Goal: Transaction & Acquisition: Purchase product/service

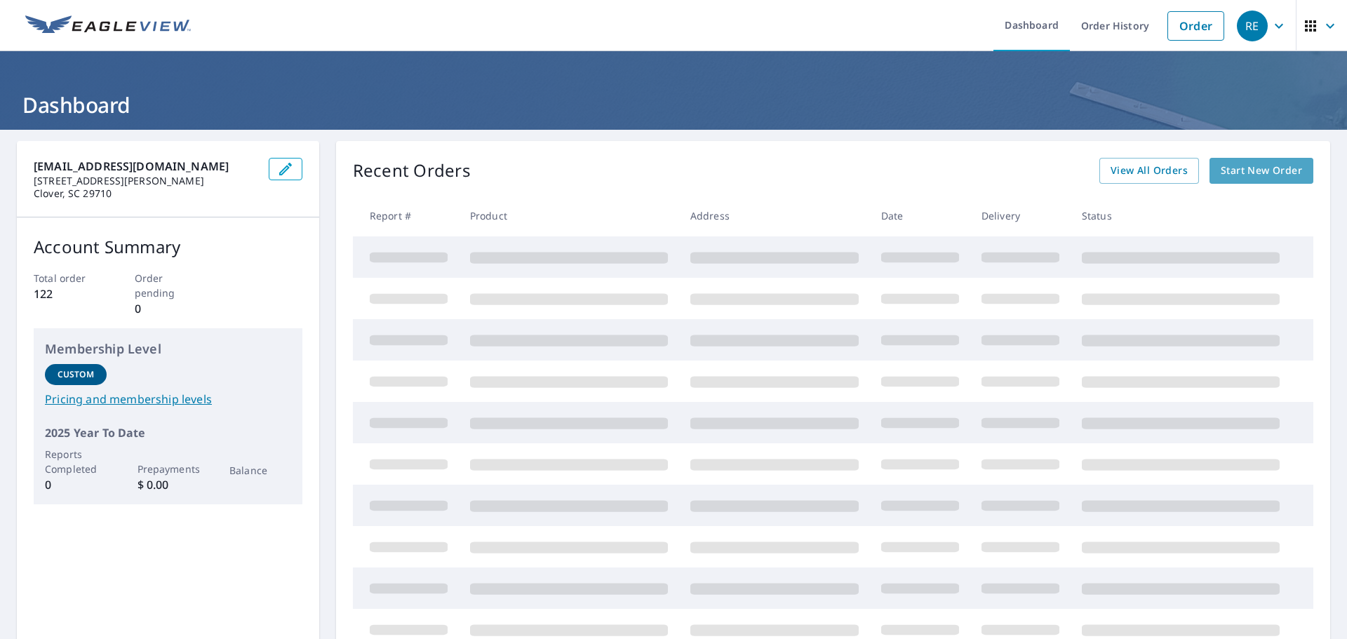
click at [1248, 168] on span "Start New Order" at bounding box center [1261, 171] width 81 height 18
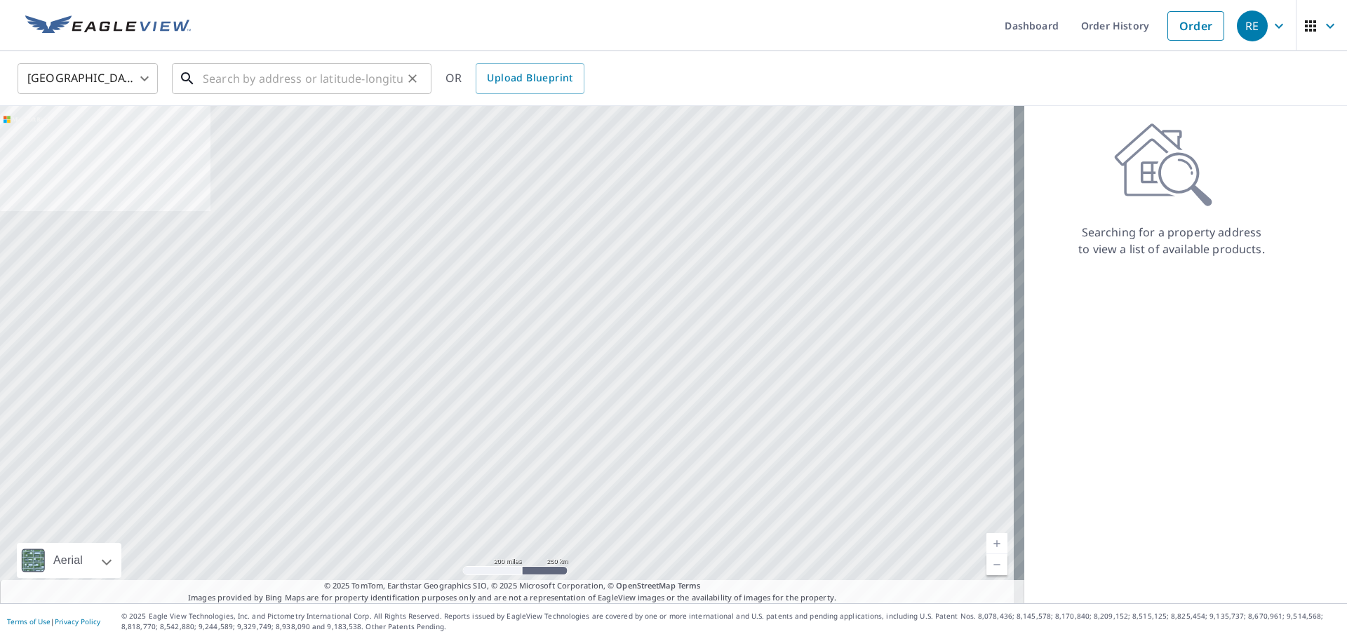
click at [260, 63] on input "text" at bounding box center [303, 78] width 200 height 39
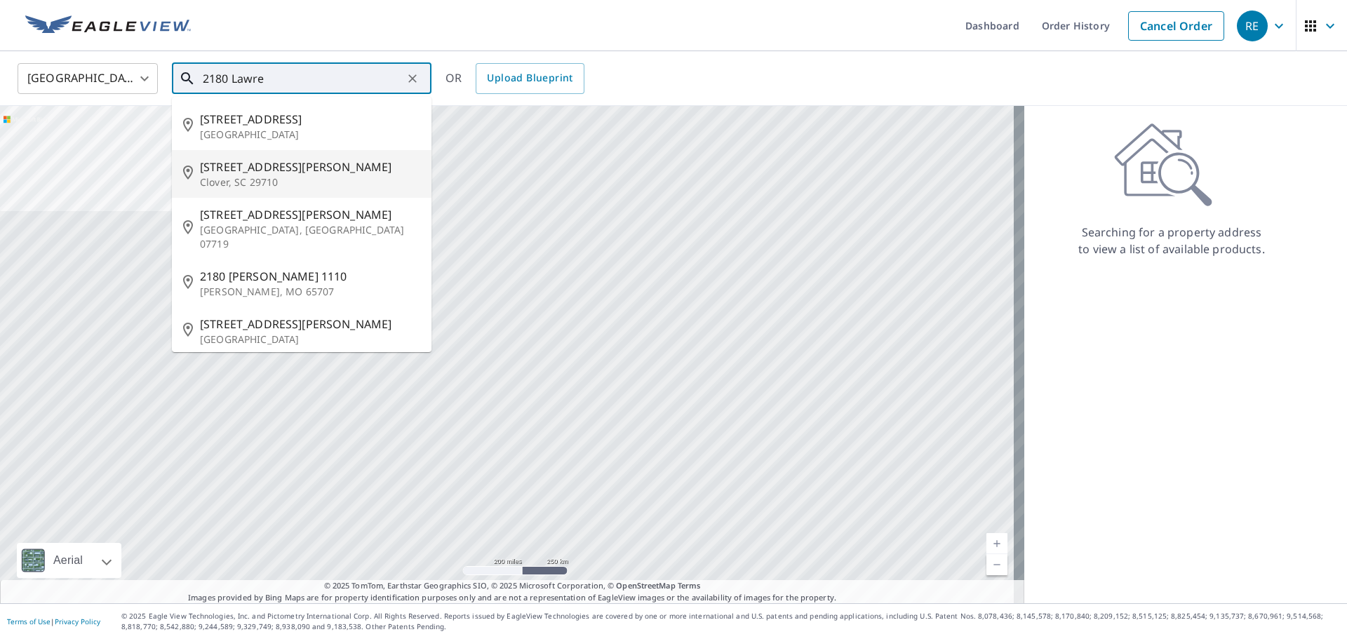
click at [316, 162] on span "[STREET_ADDRESS][PERSON_NAME]" at bounding box center [310, 167] width 220 height 17
type input "[STREET_ADDRESS][PERSON_NAME]"
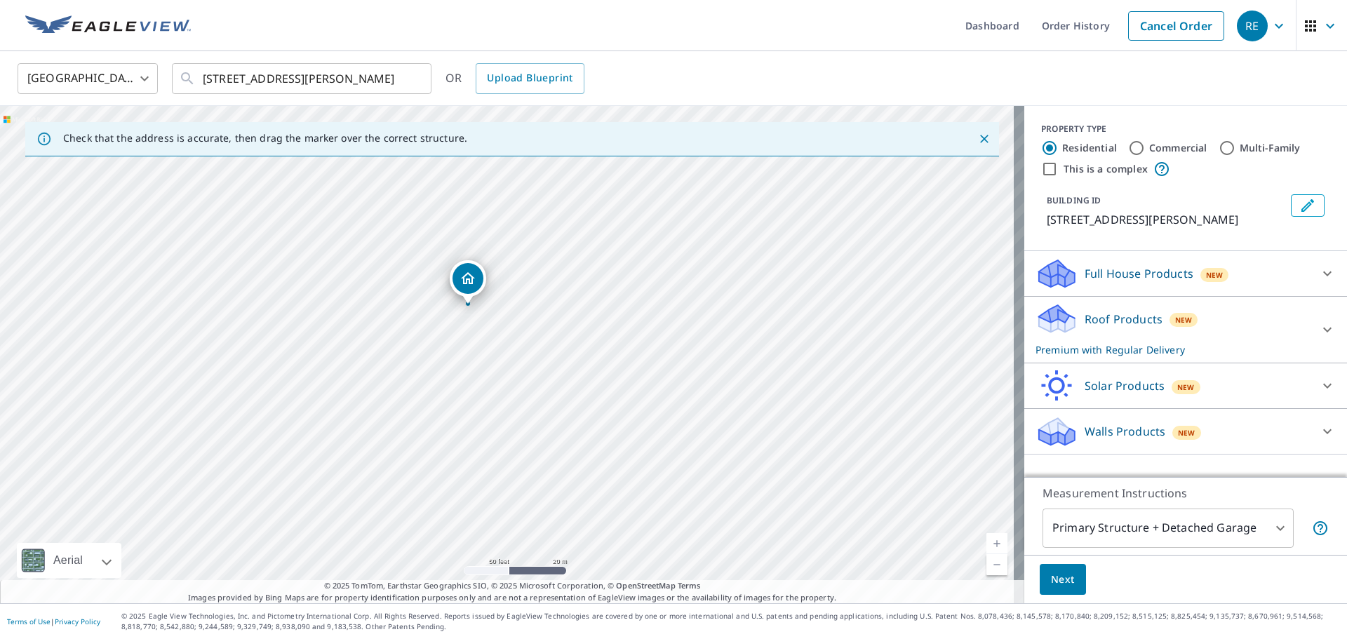
click at [1321, 328] on icon at bounding box center [1327, 329] width 17 height 17
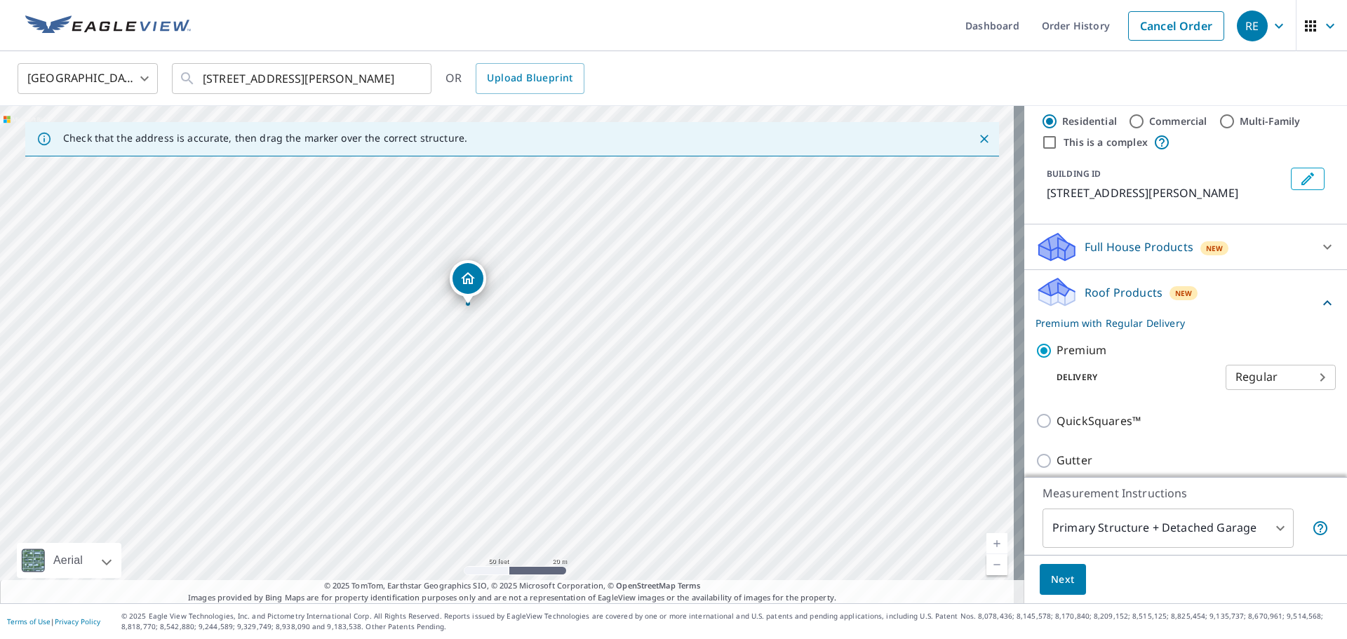
scroll to position [140, 0]
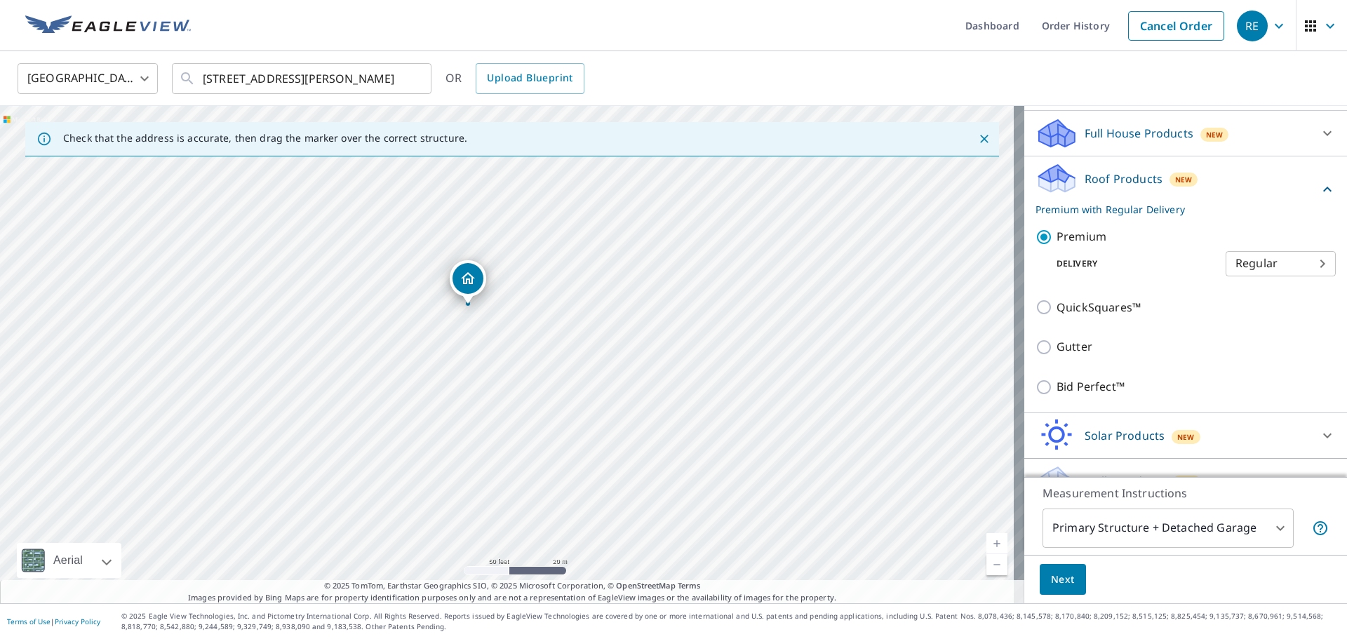
click at [1257, 519] on body "RE RE Dashboard Order History Cancel Order RE [GEOGRAPHIC_DATA] [GEOGRAPHIC_DAT…" at bounding box center [673, 319] width 1347 height 639
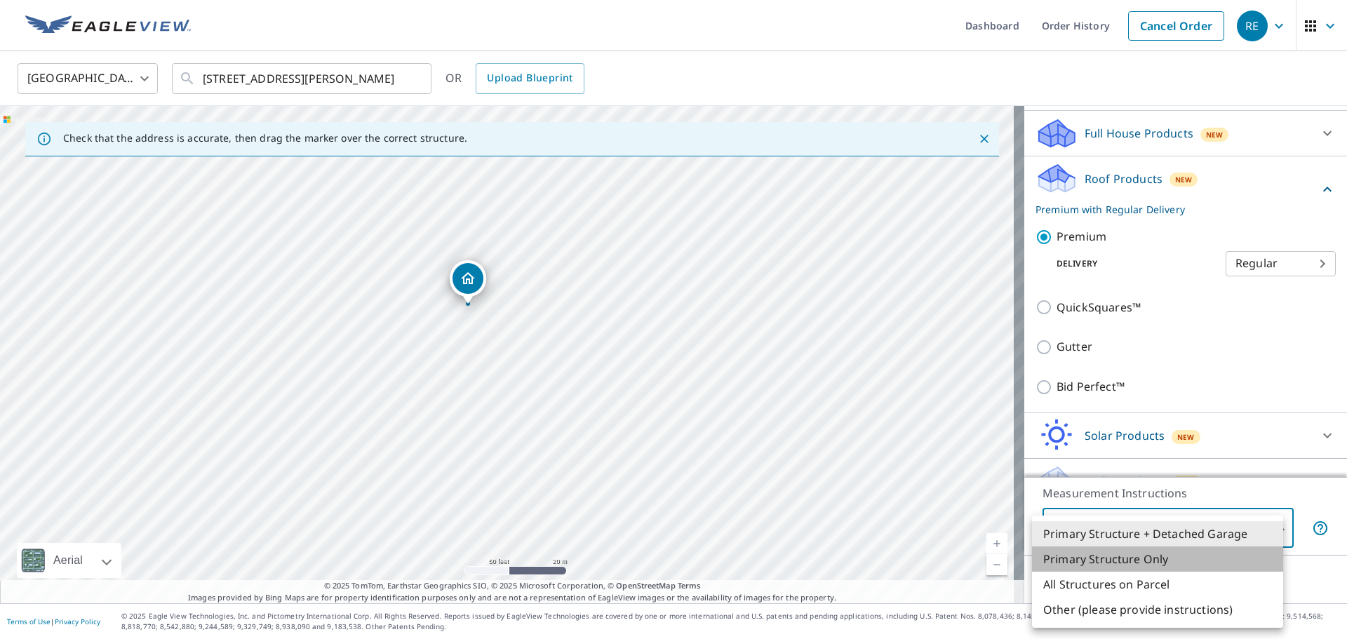
click at [1178, 558] on li "Primary Structure Only" at bounding box center [1157, 559] width 251 height 25
type input "2"
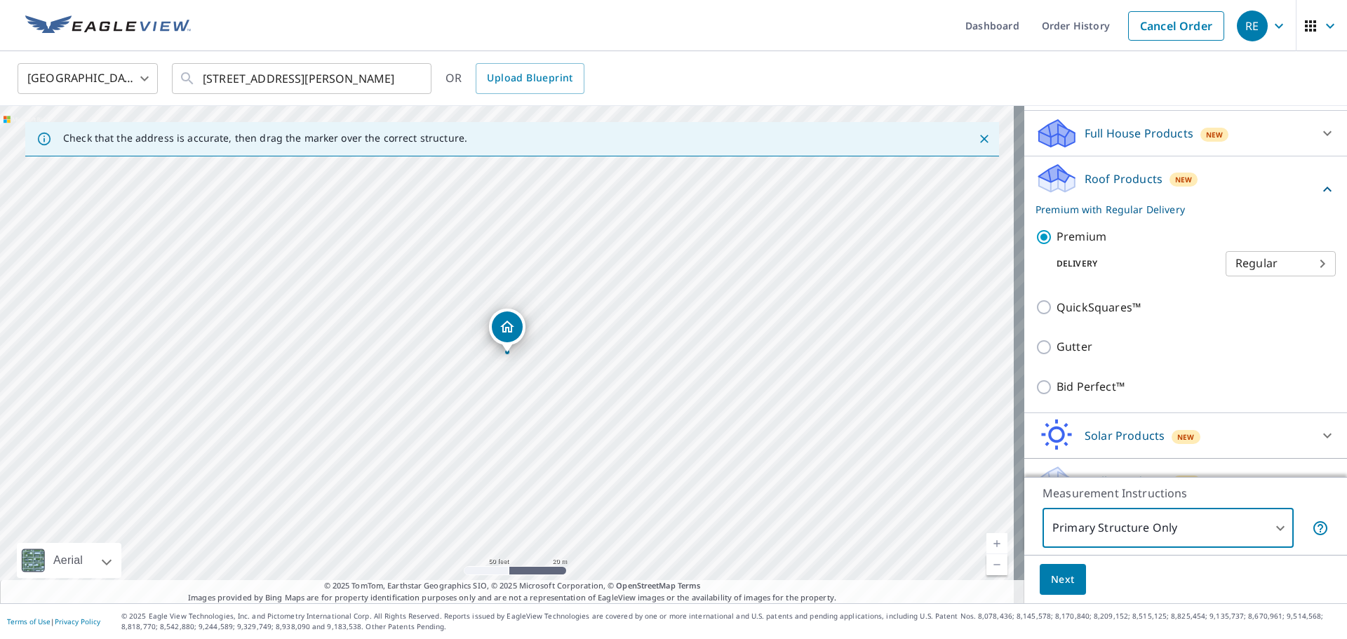
click at [1052, 579] on span "Next" at bounding box center [1063, 580] width 24 height 18
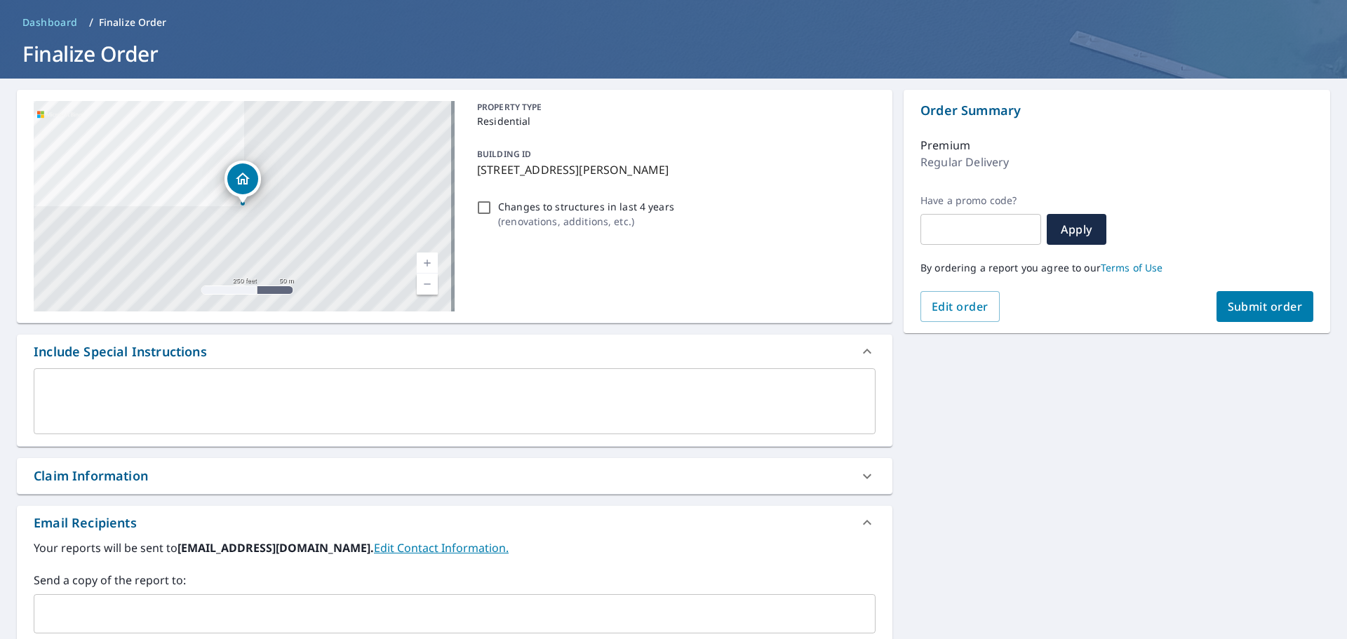
scroll to position [210, 0]
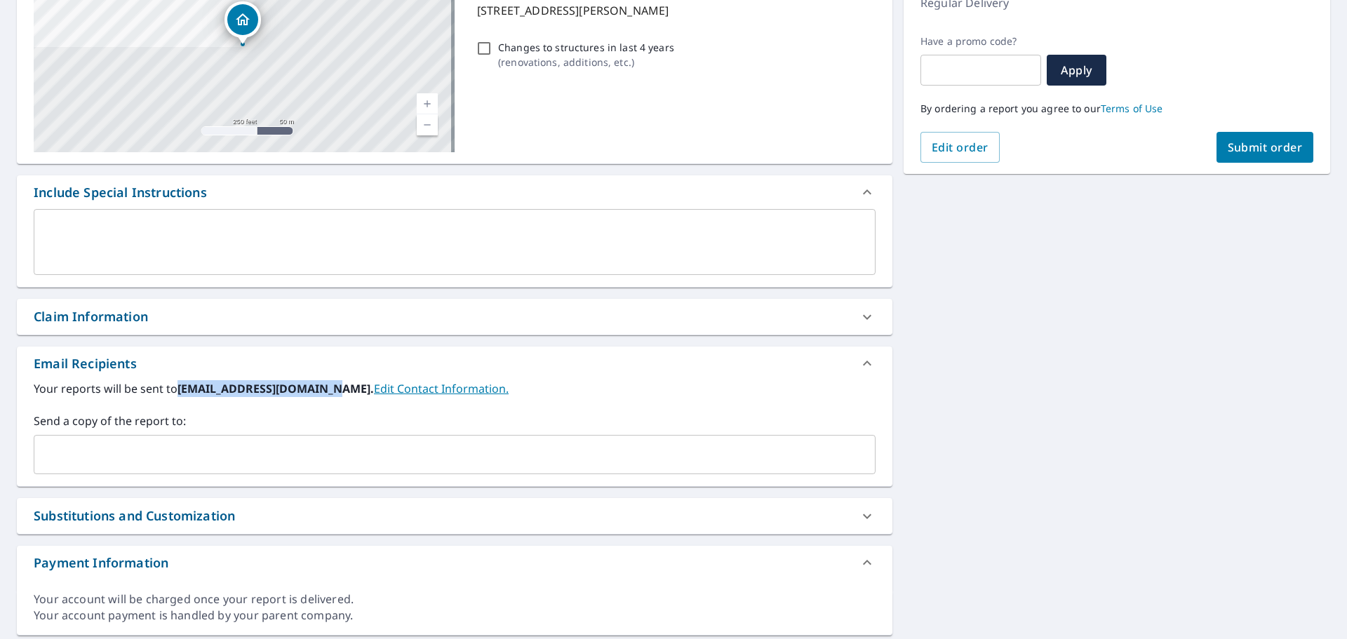
drag, startPoint x: 178, startPoint y: 392, endPoint x: 330, endPoint y: 399, distance: 153.1
click at [330, 399] on div "Your reports will be sent to [EMAIL_ADDRESS][DOMAIN_NAME]. Edit Contact Informa…" at bounding box center [455, 427] width 842 height 94
copy b "[EMAIL_ADDRESS][DOMAIN_NAME]"
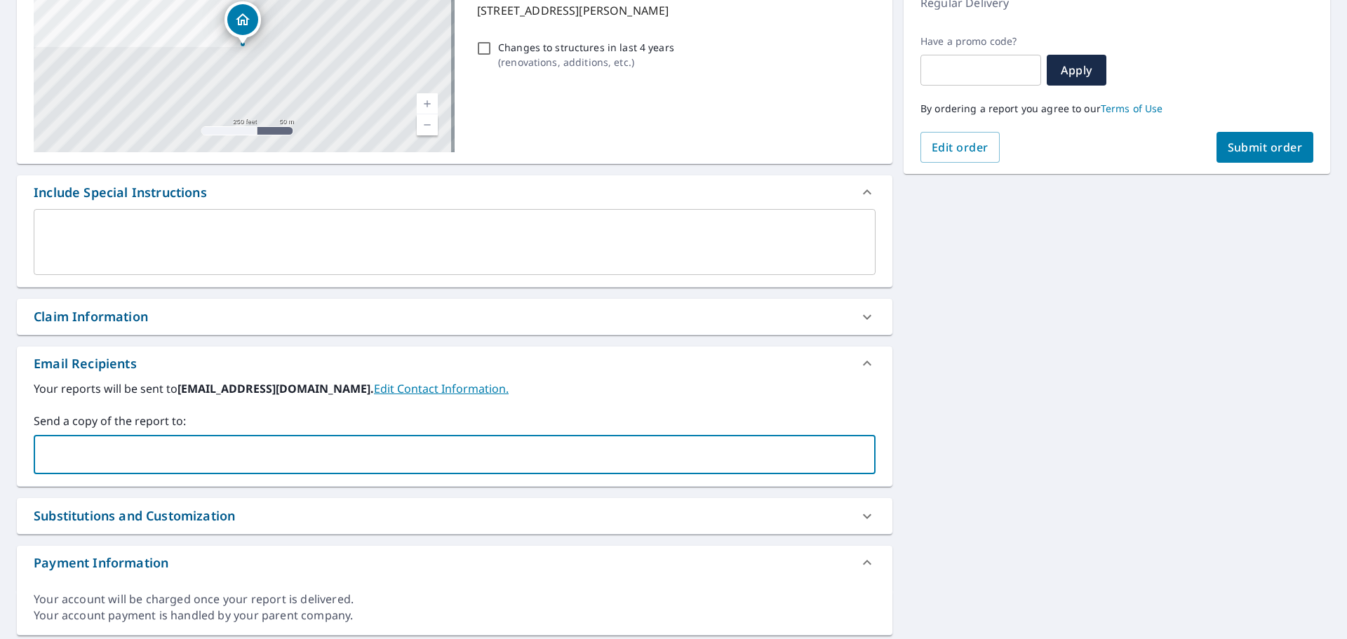
click at [252, 451] on input "text" at bounding box center [444, 454] width 808 height 27
paste input "[EMAIL_ADDRESS][DOMAIN_NAME]"
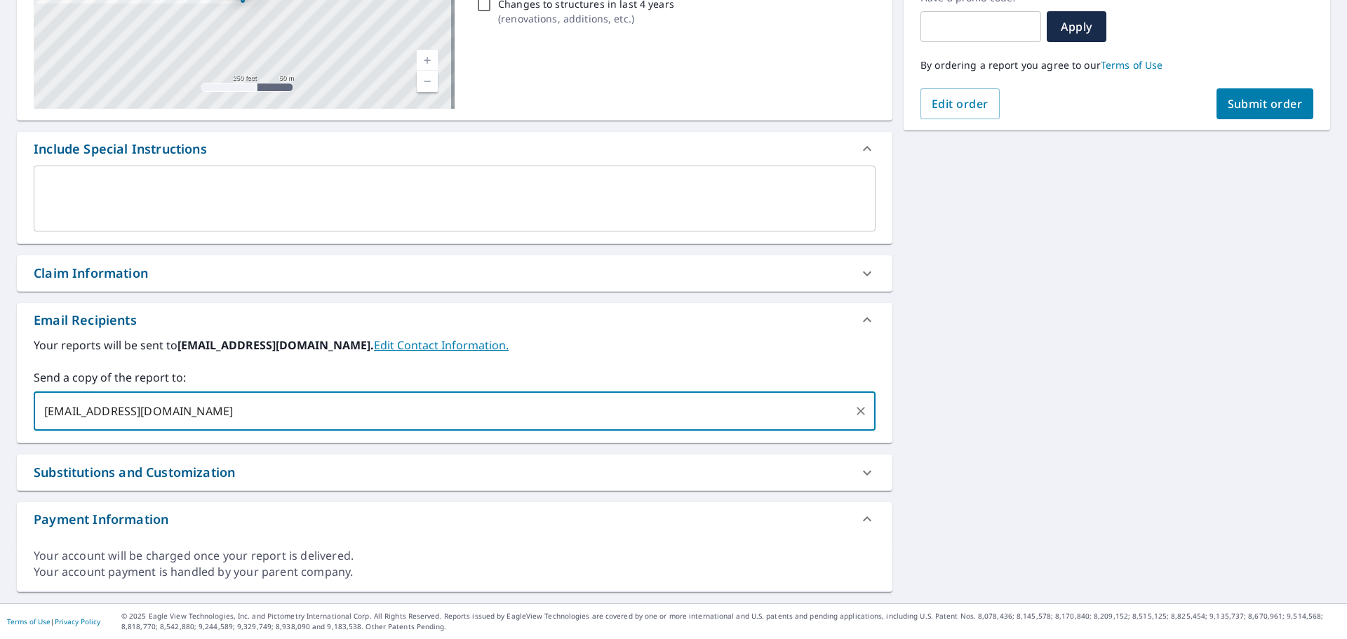
scroll to position [0, 0]
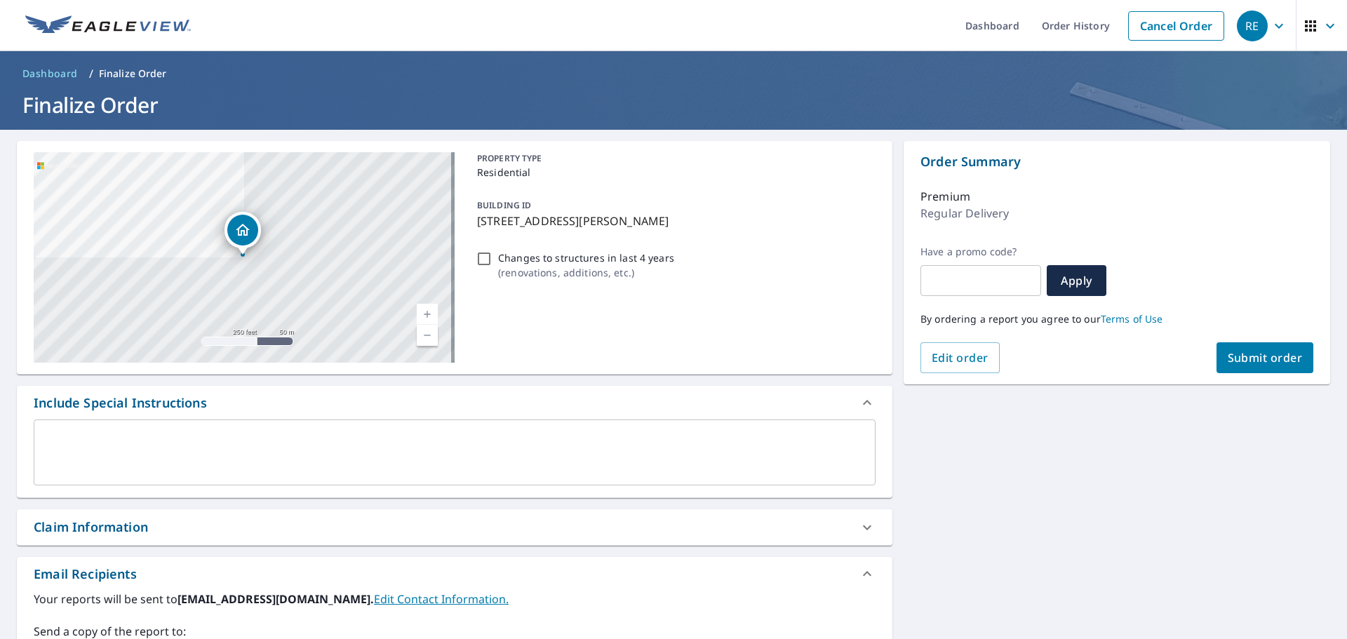
type input "[EMAIL_ADDRESS][DOMAIN_NAME]"
click at [1241, 361] on span "Submit order" at bounding box center [1265, 357] width 75 height 15
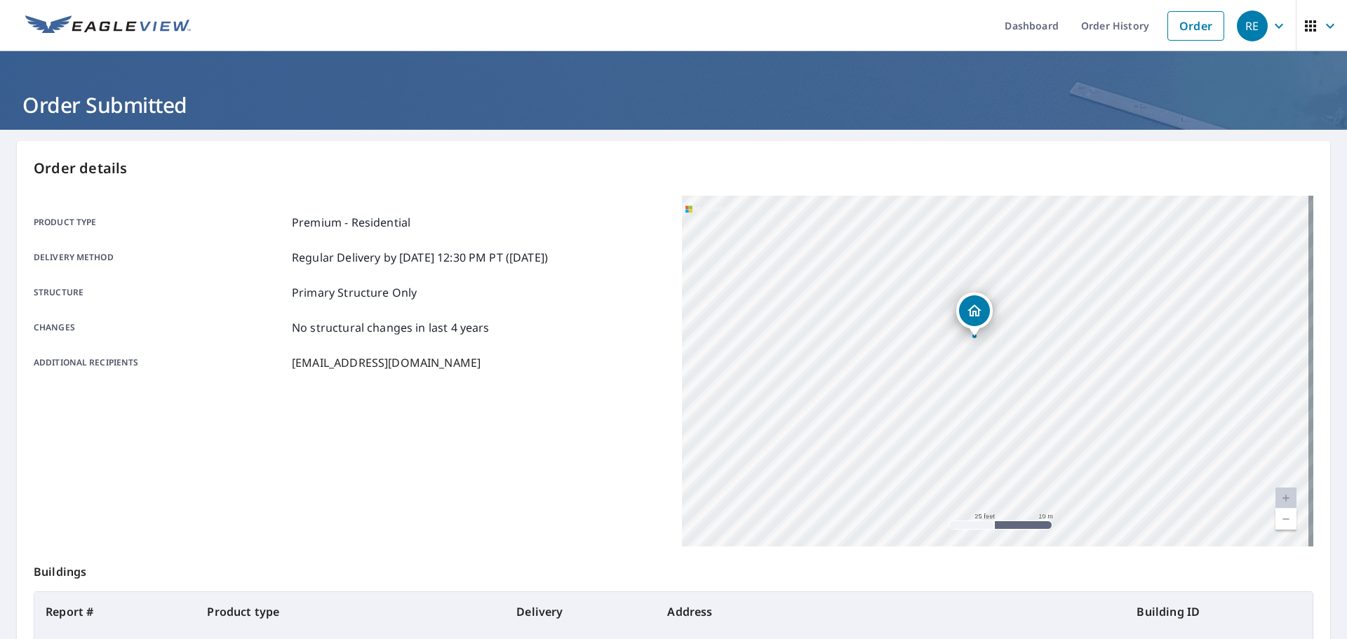
drag, startPoint x: 977, startPoint y: 327, endPoint x: 1010, endPoint y: 414, distance: 93.3
click at [1010, 414] on div "[STREET_ADDRESS][PERSON_NAME]" at bounding box center [997, 371] width 631 height 351
drag, startPoint x: 996, startPoint y: 274, endPoint x: 988, endPoint y: 165, distance: 109.0
click at [988, 165] on div "Order details Product type Premium - Residential Delivery method Regular Delive…" at bounding box center [673, 460] width 1313 height 638
drag, startPoint x: 1076, startPoint y: 422, endPoint x: 951, endPoint y: 186, distance: 267.7
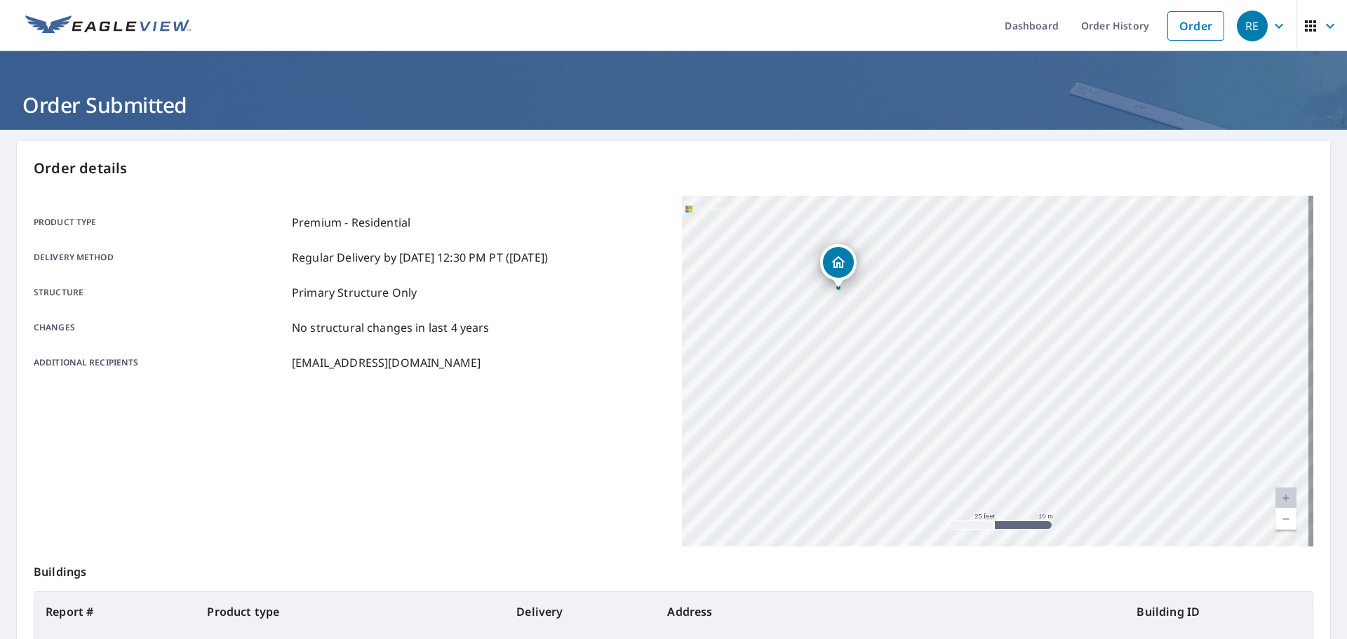
click at [951, 186] on div "Order details Product type Premium - Residential Delivery method Regular Delive…" at bounding box center [673, 460] width 1313 height 638
click at [1008, 394] on div "[STREET_ADDRESS][PERSON_NAME]" at bounding box center [997, 371] width 631 height 351
drag, startPoint x: 1030, startPoint y: 388, endPoint x: 1150, endPoint y: 414, distance: 122.8
click at [1150, 414] on div "[STREET_ADDRESS][PERSON_NAME]" at bounding box center [997, 371] width 631 height 351
drag, startPoint x: 1179, startPoint y: 417, endPoint x: 1123, endPoint y: 409, distance: 56.7
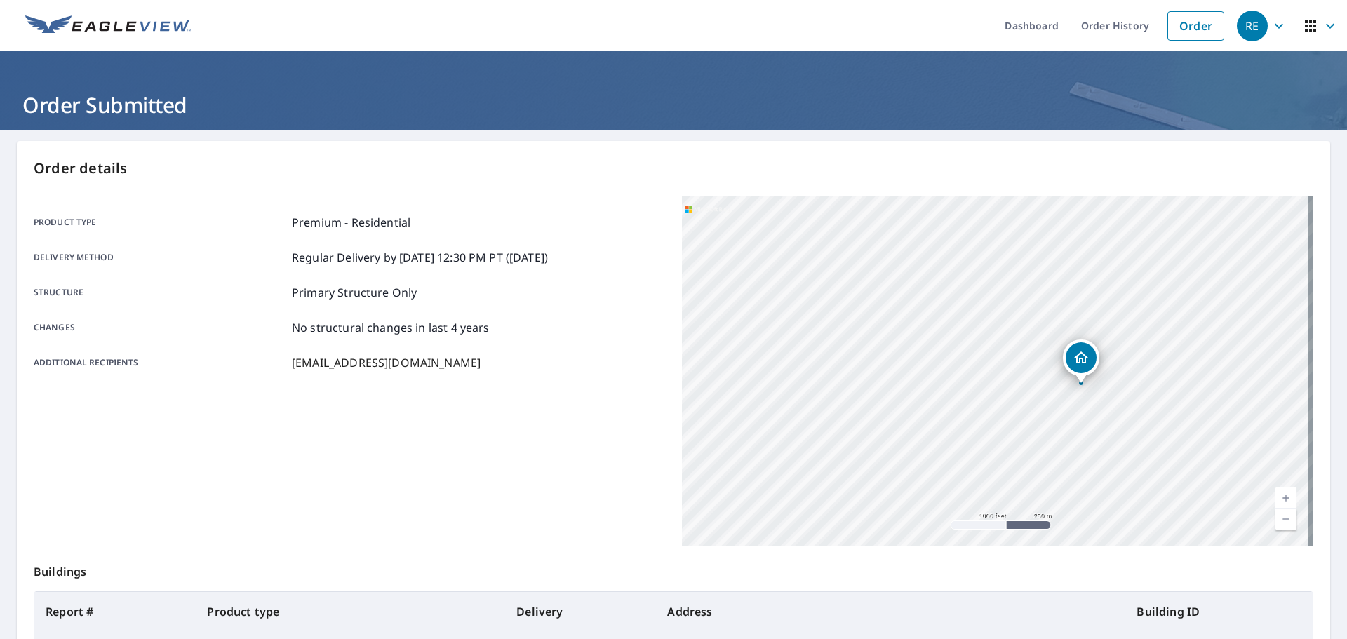
click at [1141, 409] on div "[STREET_ADDRESS][PERSON_NAME]" at bounding box center [997, 371] width 631 height 351
drag, startPoint x: 1220, startPoint y: 455, endPoint x: 900, endPoint y: 362, distance: 333.3
click at [900, 362] on div "[STREET_ADDRESS][PERSON_NAME]" at bounding box center [997, 371] width 631 height 351
drag, startPoint x: 810, startPoint y: 338, endPoint x: 1104, endPoint y: 427, distance: 307.2
click at [1104, 427] on div "[STREET_ADDRESS][PERSON_NAME]" at bounding box center [997, 371] width 631 height 351
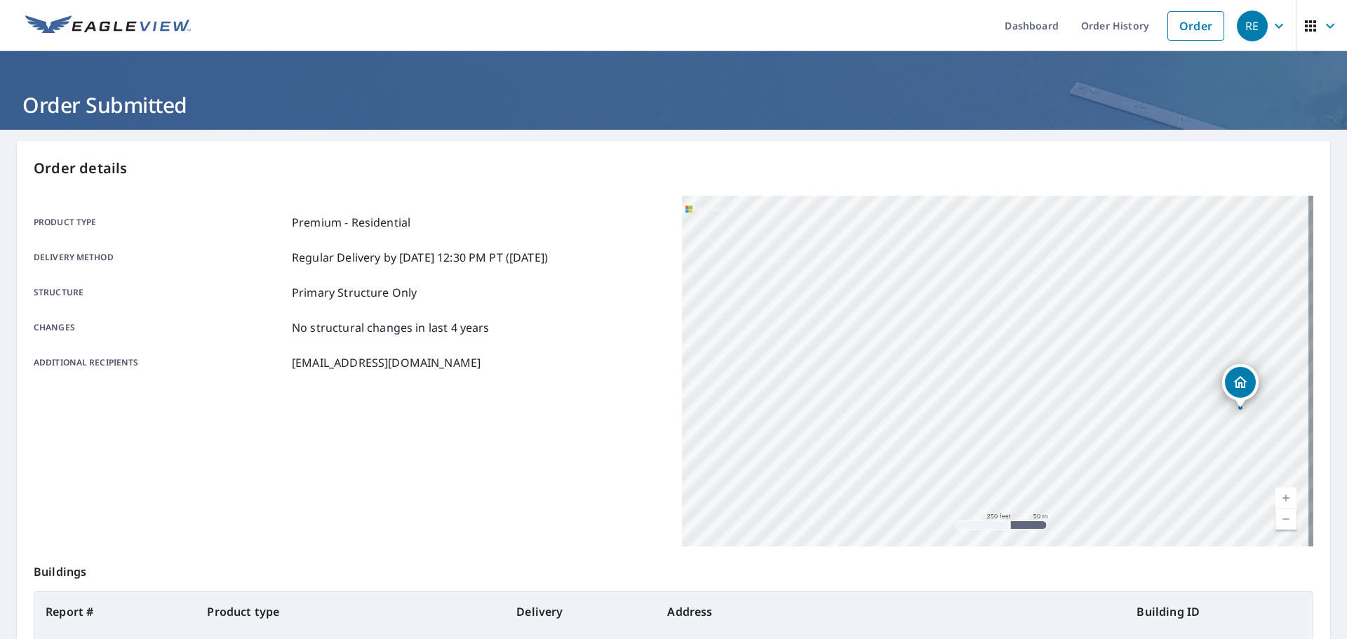
drag, startPoint x: 1001, startPoint y: 272, endPoint x: 999, endPoint y: 306, distance: 33.7
click at [999, 306] on div "[STREET_ADDRESS][PERSON_NAME]" at bounding box center [997, 371] width 631 height 351
drag, startPoint x: 1028, startPoint y: 274, endPoint x: 1012, endPoint y: 308, distance: 37.0
click at [1012, 308] on div "[STREET_ADDRESS][PERSON_NAME]" at bounding box center [997, 371] width 631 height 351
drag, startPoint x: 996, startPoint y: 292, endPoint x: 881, endPoint y: 193, distance: 151.7
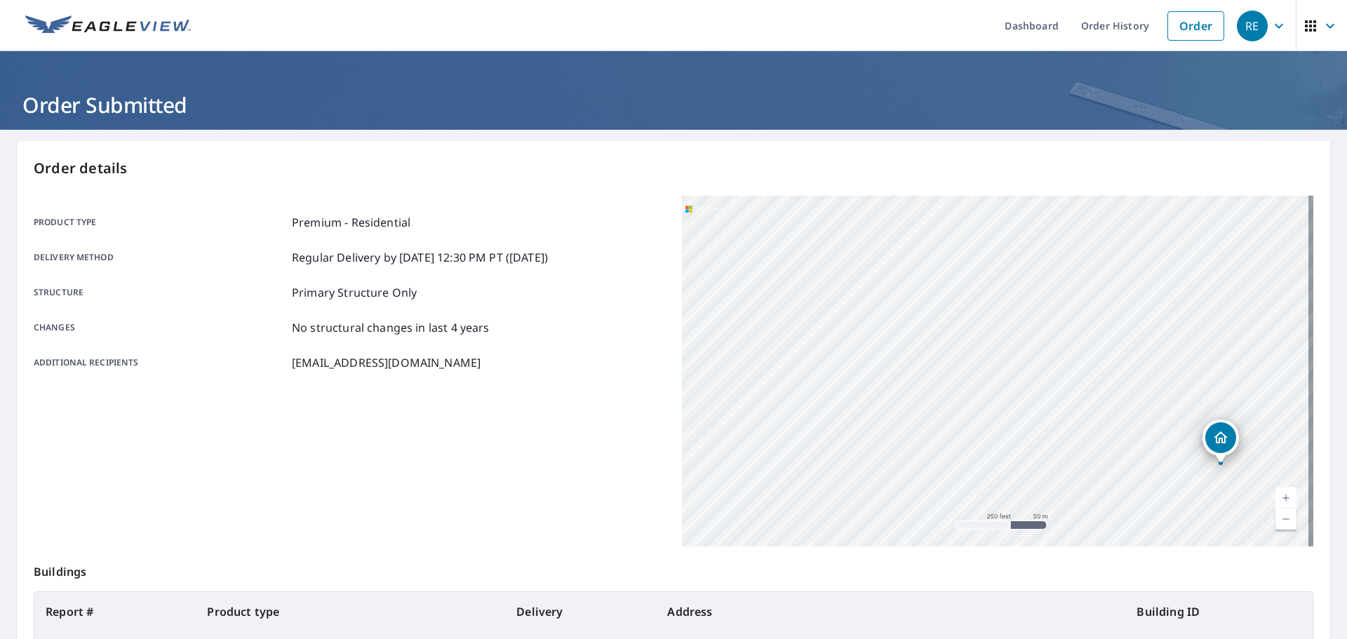
click at [881, 190] on div "Order details Product type Premium - Residential Delivery method Regular Delive…" at bounding box center [673, 460] width 1313 height 638
click at [864, 330] on div "[STREET_ADDRESS][PERSON_NAME]" at bounding box center [997, 371] width 631 height 351
drag, startPoint x: 1078, startPoint y: 448, endPoint x: 923, endPoint y: 307, distance: 210.1
click at [923, 307] on div "[STREET_ADDRESS][PERSON_NAME]" at bounding box center [997, 371] width 631 height 351
drag, startPoint x: 1158, startPoint y: 458, endPoint x: 1043, endPoint y: 293, distance: 200.7
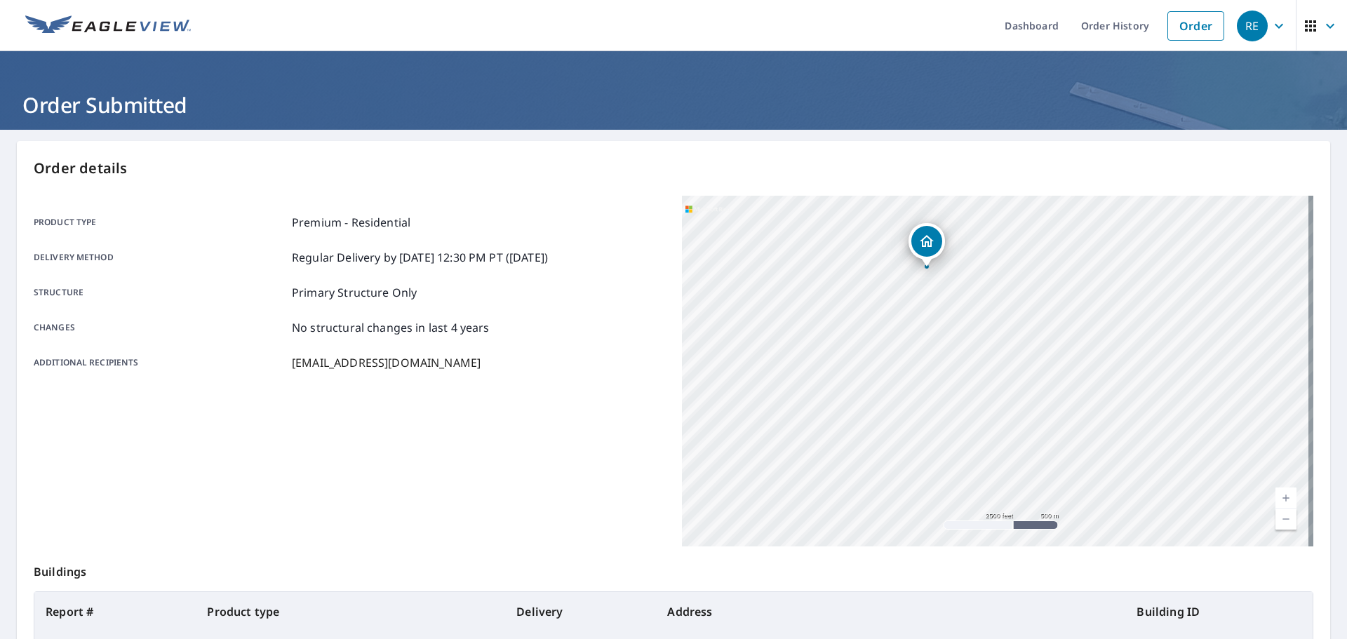
click at [1043, 293] on div "[STREET_ADDRESS][PERSON_NAME]" at bounding box center [997, 371] width 631 height 351
drag, startPoint x: 1065, startPoint y: 385, endPoint x: 888, endPoint y: 347, distance: 180.8
click at [888, 347] on div "[STREET_ADDRESS][PERSON_NAME]" at bounding box center [997, 371] width 631 height 351
drag, startPoint x: 881, startPoint y: 289, endPoint x: 1050, endPoint y: 408, distance: 206.9
click at [1050, 408] on div "[STREET_ADDRESS][PERSON_NAME]" at bounding box center [997, 371] width 631 height 351
